Goal: Transaction & Acquisition: Purchase product/service

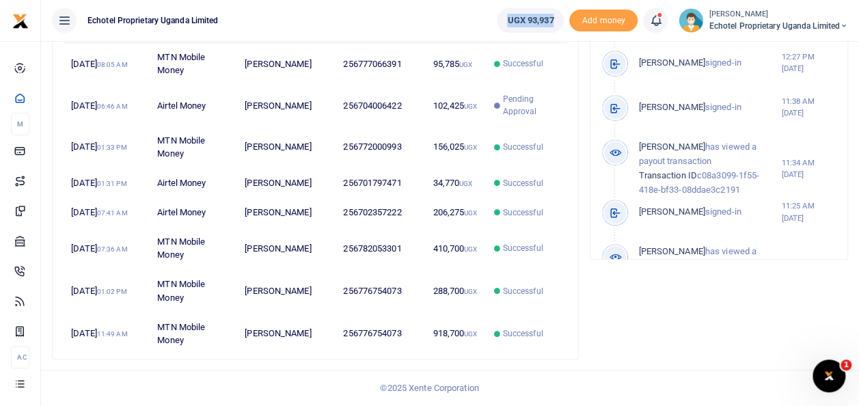
drag, startPoint x: 560, startPoint y: 20, endPoint x: 495, endPoint y: 14, distance: 64.5
click at [497, 14] on link "UGX 93,937" at bounding box center [530, 20] width 67 height 25
copy span "UGX 93,937"
click at [433, 17] on ul "Echotel Proprietary Uganda Limited" at bounding box center [263, 20] width 445 height 41
click at [478, 21] on ul "Echotel Proprietary Uganda Limited" at bounding box center [263, 20] width 445 height 41
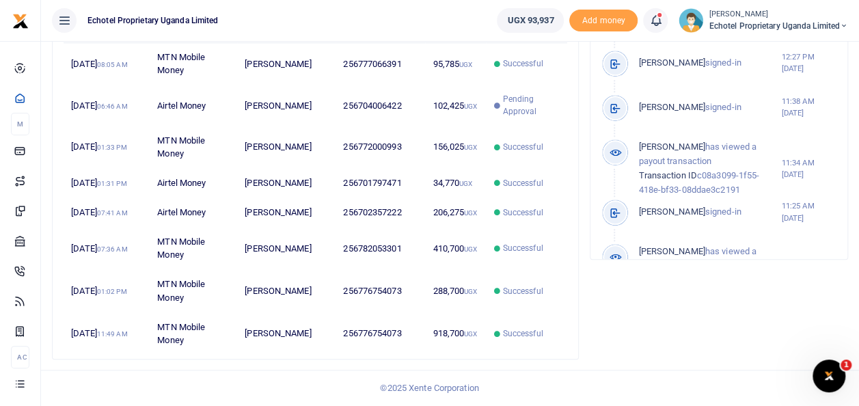
click at [478, 21] on ul "Echotel Proprietary Uganda Limited" at bounding box center [263, 20] width 445 height 41
drag, startPoint x: 562, startPoint y: 20, endPoint x: 482, endPoint y: 27, distance: 79.6
click at [486, 27] on ul "UGX 93,937 Add money Notifications 1 Transactions to act upon You have 1 awaiti…" at bounding box center [672, 20] width 373 height 41
copy span "UGX 93,937"
click at [377, 15] on ul "Echotel Proprietary Uganda Limited" at bounding box center [263, 20] width 445 height 41
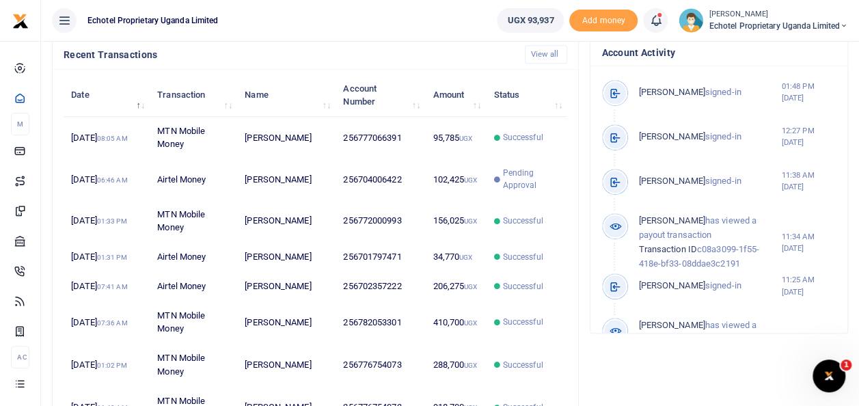
scroll to position [448, 0]
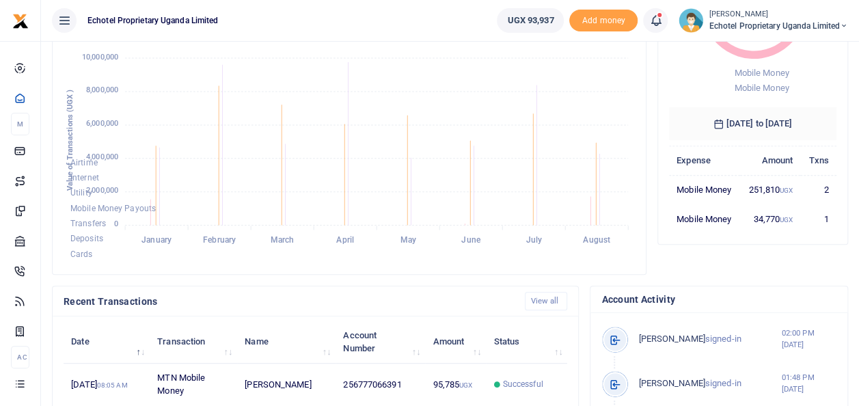
scroll to position [169, 0]
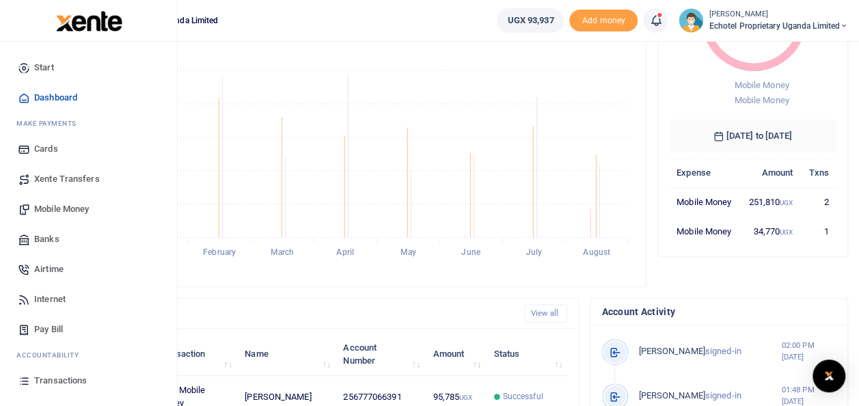
click at [42, 209] on span "Mobile Money" at bounding box center [61, 209] width 55 height 14
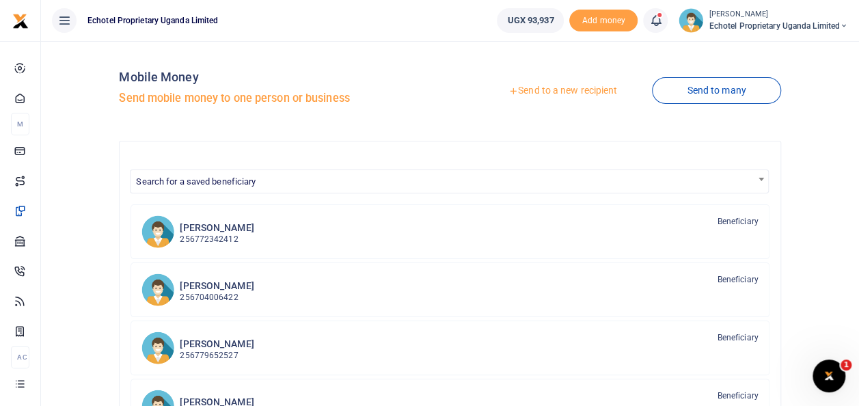
click at [541, 88] on link "Send to a new recipient" at bounding box center [562, 91] width 178 height 25
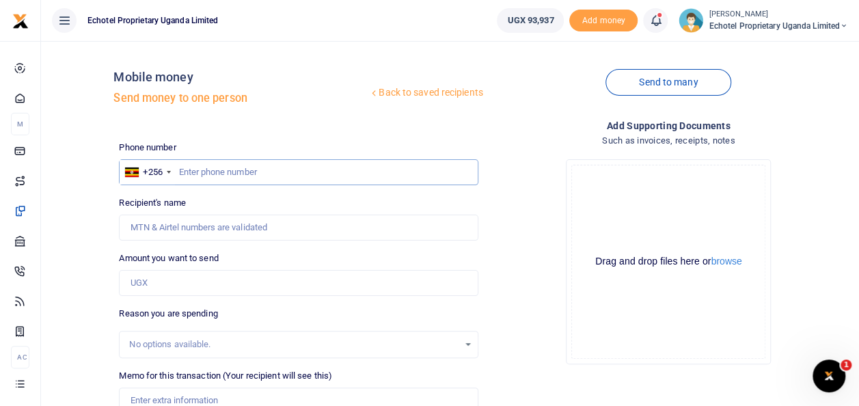
click at [196, 169] on input "text" at bounding box center [298, 172] width 359 height 26
click at [192, 221] on input "Recipient's name" at bounding box center [298, 228] width 359 height 26
type input "A"
type input "[PERSON_NAME]"
type input "0772489043"
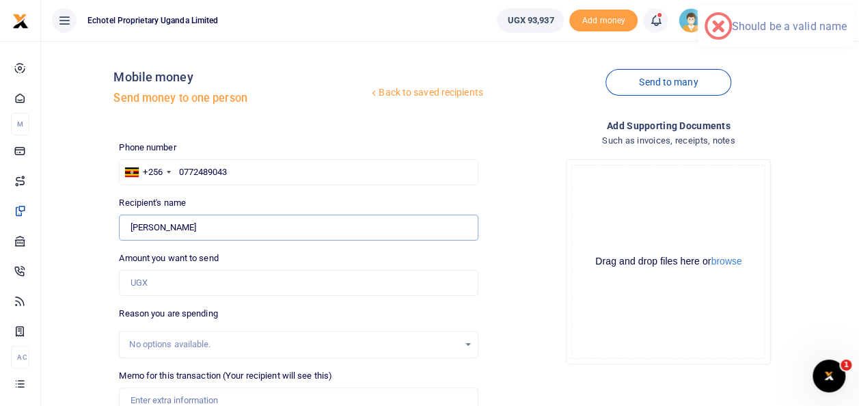
type input "0"
type input "[PERSON_NAME]"
click at [183, 170] on input "0772489043" at bounding box center [298, 172] width 359 height 26
type input "772489043"
click at [147, 275] on input "0" at bounding box center [298, 283] width 359 height 26
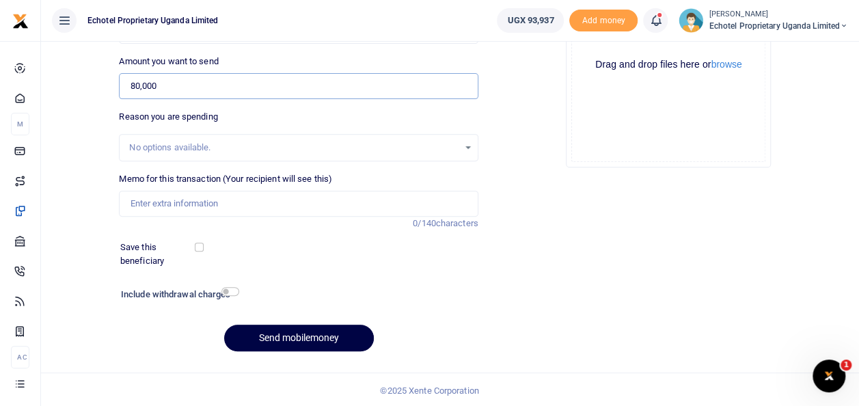
scroll to position [198, 0]
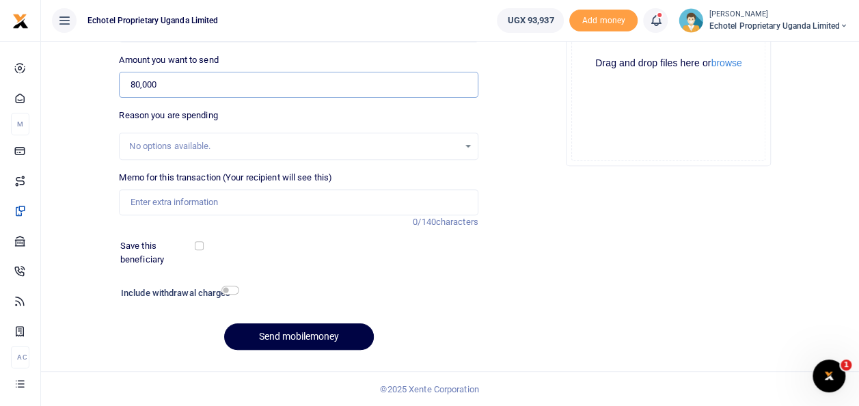
type input "80,000"
click at [249, 190] on input "Memo for this transaction (Your recipient will see this)" at bounding box center [298, 202] width 359 height 26
click at [176, 201] on input "Fabrication at U" at bounding box center [298, 202] width 359 height 26
click at [176, 201] on input "at U" at bounding box center [298, 202] width 359 height 26
type input "at U"
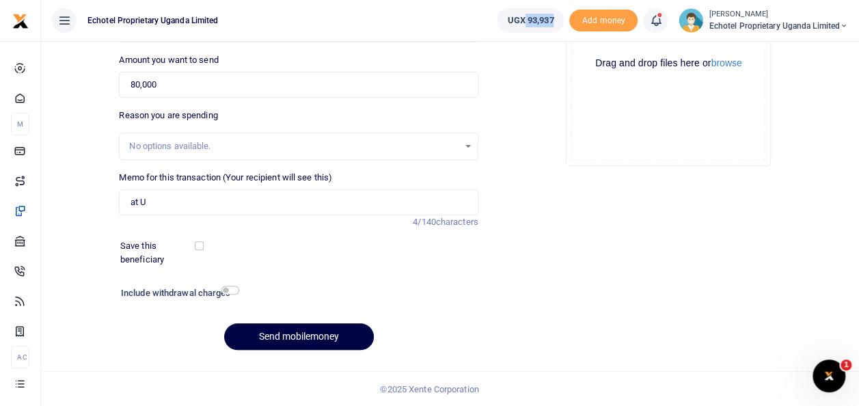
drag, startPoint x: 552, startPoint y: 19, endPoint x: 517, endPoint y: 25, distance: 35.4
click at [517, 25] on link "UGX 93,937" at bounding box center [530, 20] width 67 height 25
copy span "93,937"
click at [586, 280] on div "Add supporting Documents Such as invoices, receipts, notes Drop your files here…" at bounding box center [669, 140] width 370 height 441
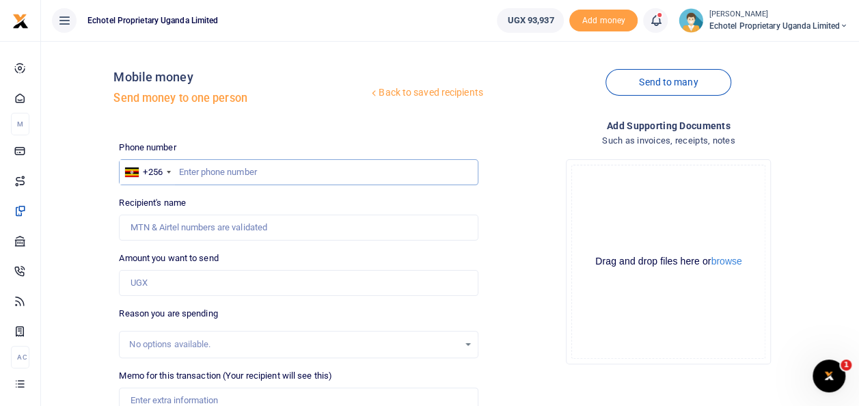
click at [215, 165] on input "text" at bounding box center [298, 172] width 359 height 26
click at [219, 173] on input "text" at bounding box center [298, 172] width 359 height 26
click at [187, 234] on input "Recipient's name" at bounding box center [298, 228] width 359 height 26
type input "Andrew Bukenya"
type input "80,000"
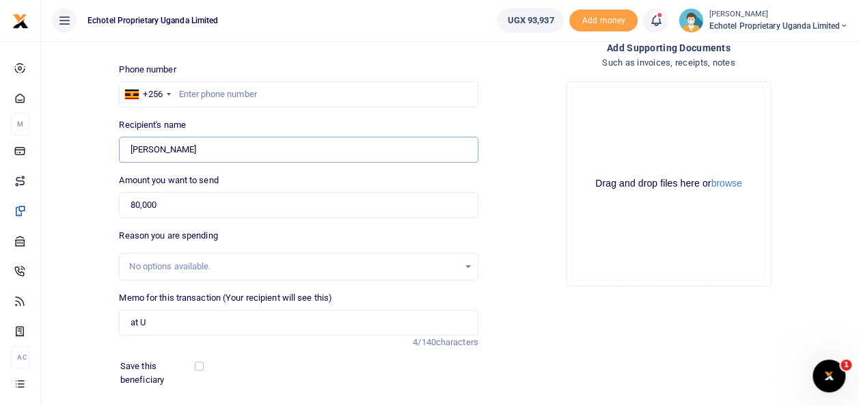
scroll to position [82, 0]
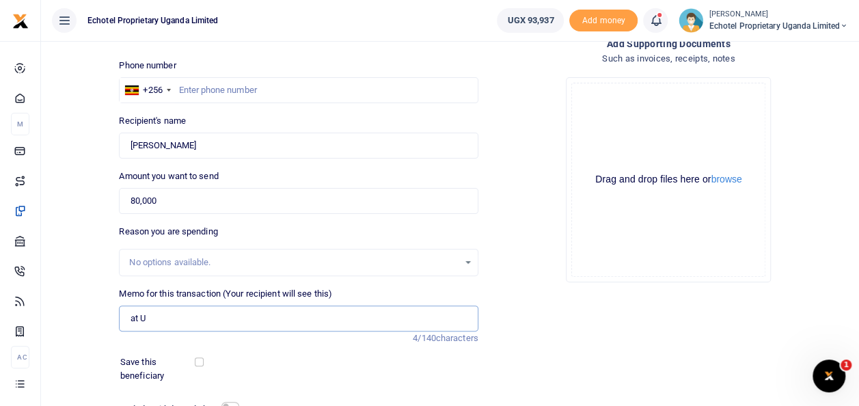
click at [154, 316] on input "at U" at bounding box center [298, 318] width 359 height 26
type input "a"
click at [176, 319] on input "Fabrication at UNICEF" at bounding box center [298, 318] width 359 height 26
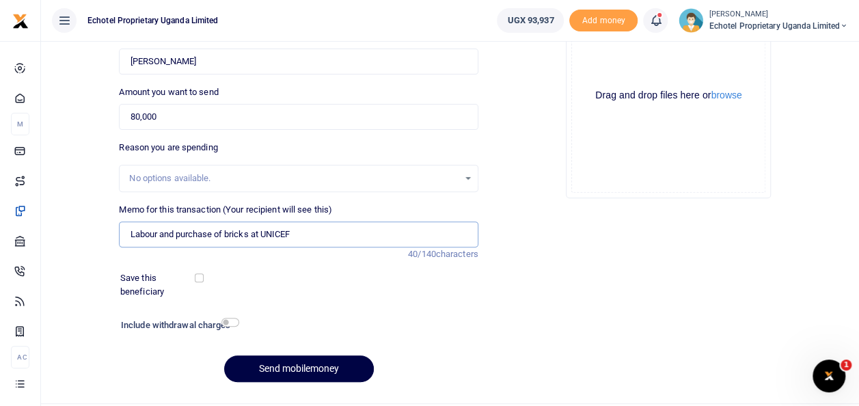
scroll to position [178, 0]
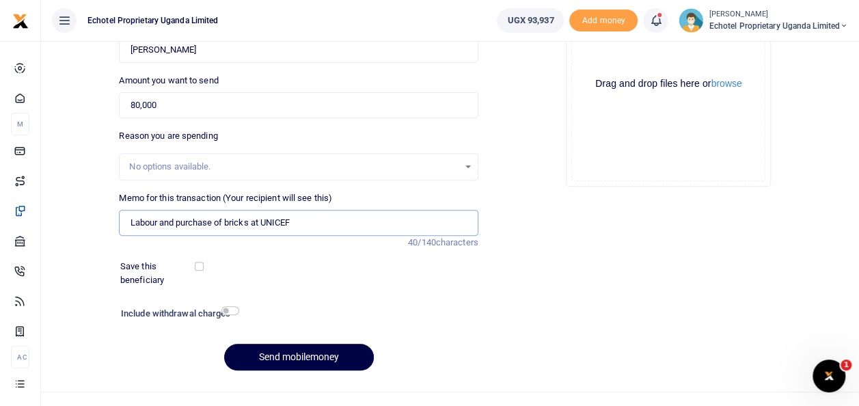
type input "Labour and purchase of bricks at UNICEF"
click at [231, 307] on input "checkbox" at bounding box center [230, 310] width 18 height 9
click at [226, 309] on input "checkbox" at bounding box center [230, 310] width 18 height 9
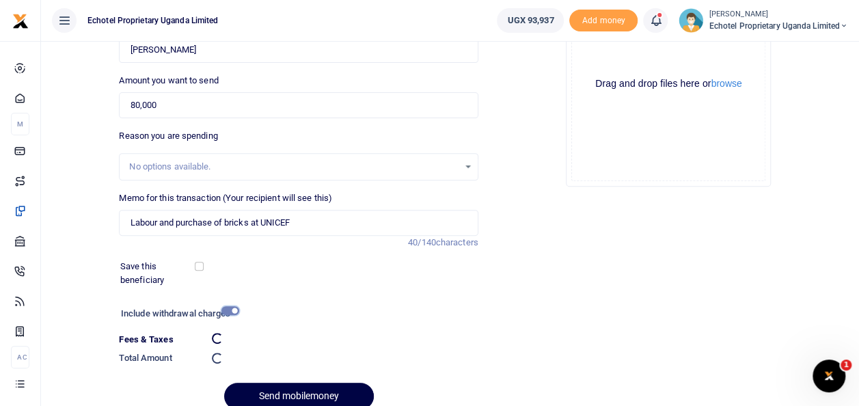
checkbox input "false"
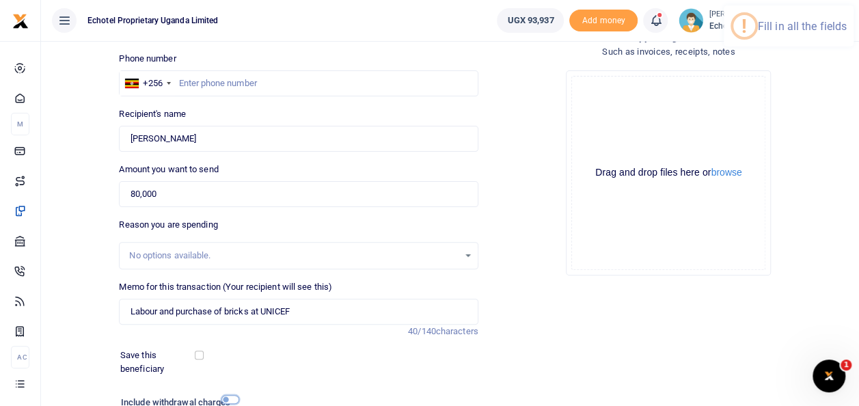
scroll to position [87, 0]
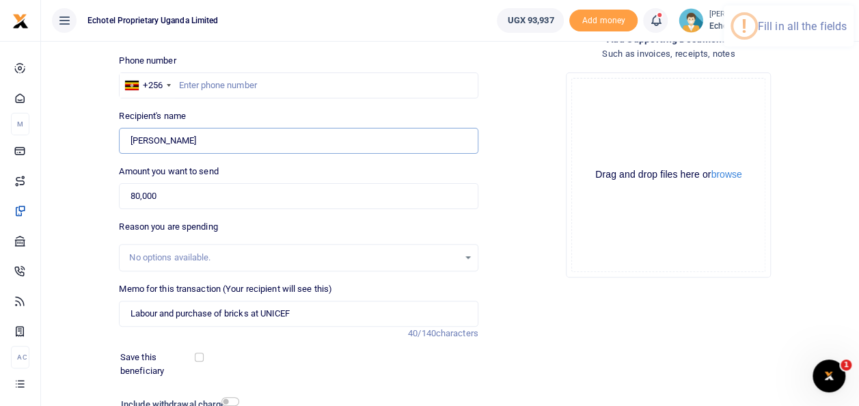
click at [205, 139] on input "[PERSON_NAME]" at bounding box center [298, 141] width 359 height 26
click at [184, 83] on input "0772489043" at bounding box center [298, 85] width 359 height 26
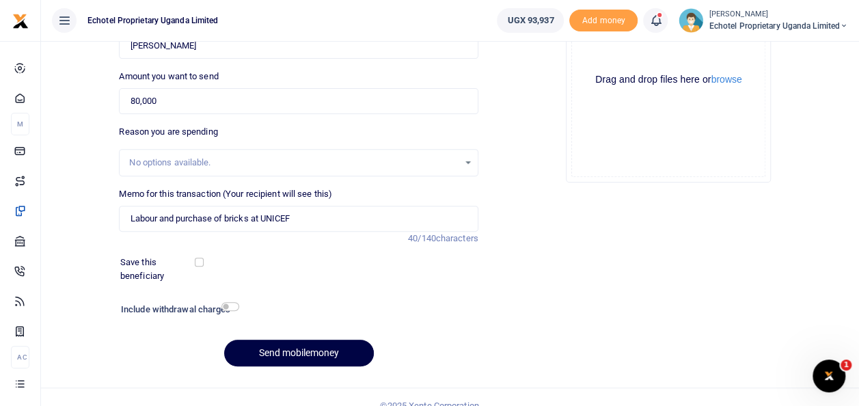
scroll to position [198, 0]
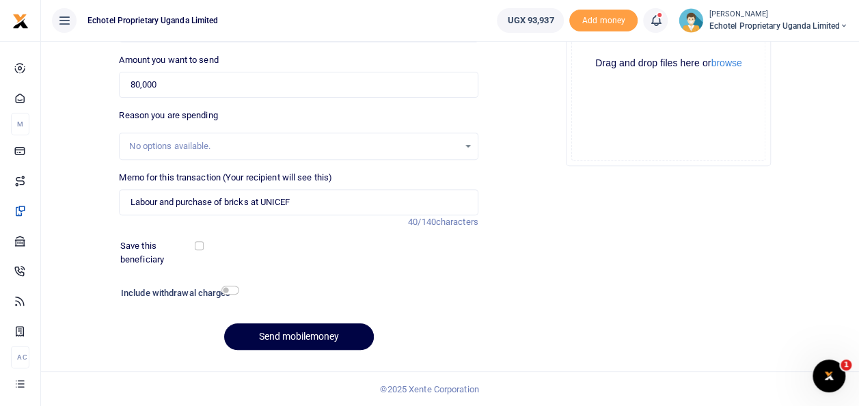
type input "772489043"
click at [231, 290] on input "checkbox" at bounding box center [230, 290] width 18 height 9
checkbox input "true"
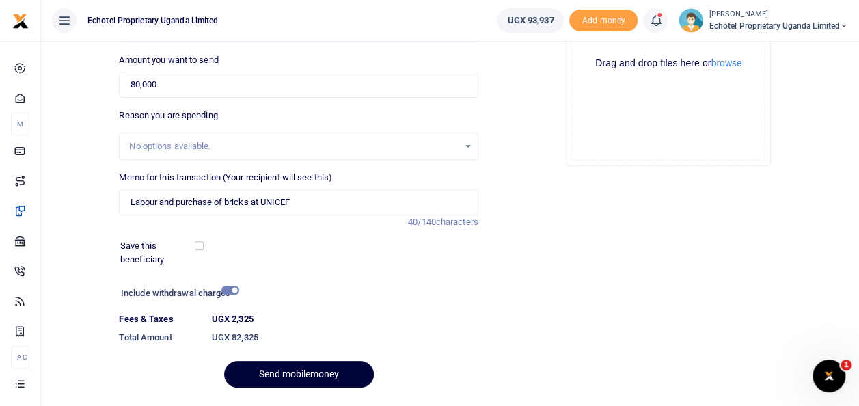
click at [275, 370] on button "Send mobilemoney" at bounding box center [299, 374] width 150 height 27
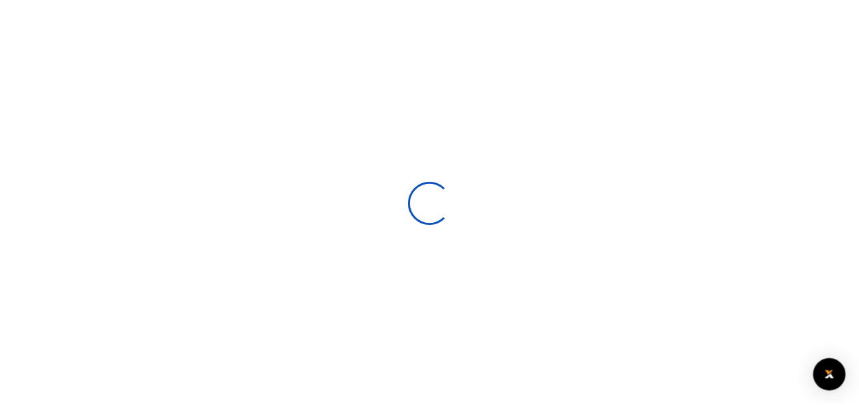
scroll to position [197, 0]
select select
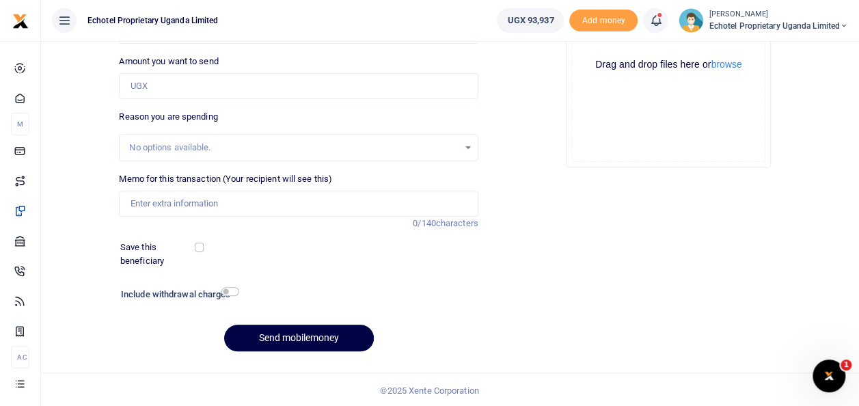
scroll to position [0, 0]
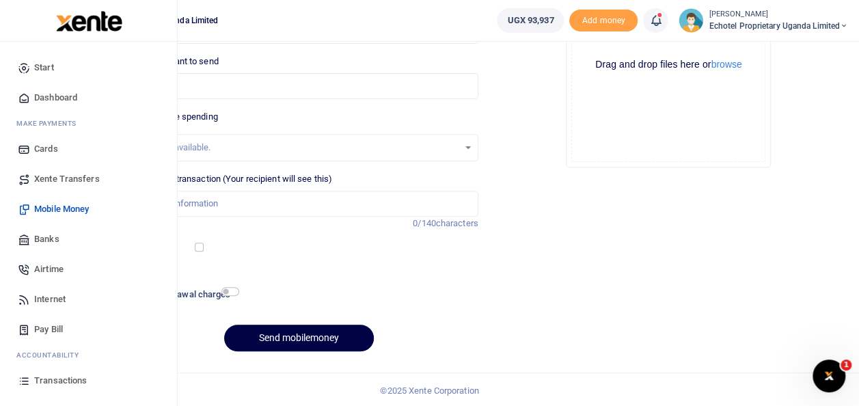
click at [55, 383] on span "Transactions" at bounding box center [60, 381] width 53 height 14
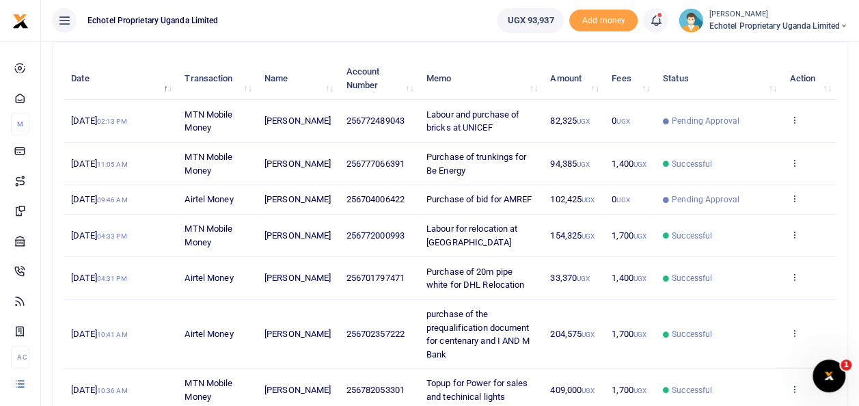
scroll to position [154, 0]
